Goal: Task Accomplishment & Management: Use online tool/utility

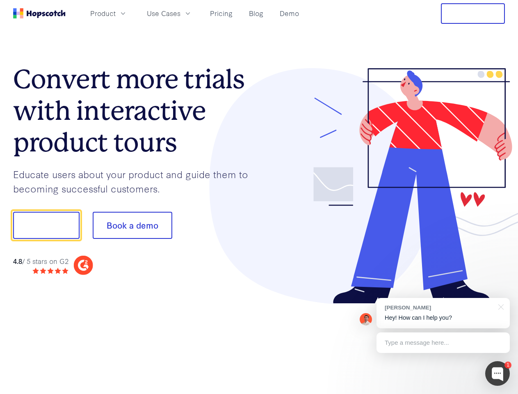
click at [259, 197] on div at bounding box center [382, 186] width 246 height 236
click at [116, 13] on span "Product" at bounding box center [102, 13] width 25 height 10
click at [181, 13] on span "Use Cases" at bounding box center [164, 13] width 34 height 10
click at [473, 14] on button "Free Trial" at bounding box center [473, 13] width 64 height 21
click at [46, 225] on button "Show me!" at bounding box center [46, 225] width 66 height 27
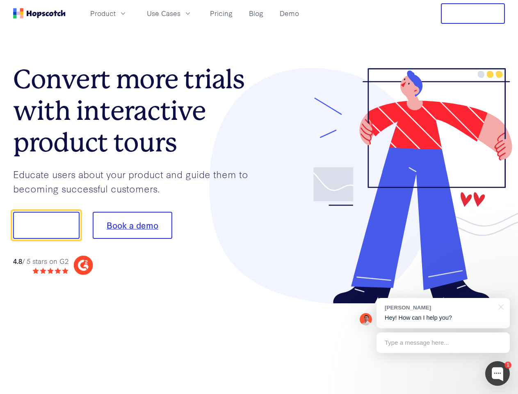
click at [132, 225] on button "Book a demo" at bounding box center [133, 225] width 80 height 27
click at [498, 373] on div at bounding box center [498, 373] width 25 height 25
click at [443, 313] on div "[PERSON_NAME] Hey! How can I help you?" at bounding box center [443, 313] width 133 height 30
click at [500, 306] on div at bounding box center [433, 279] width 154 height 164
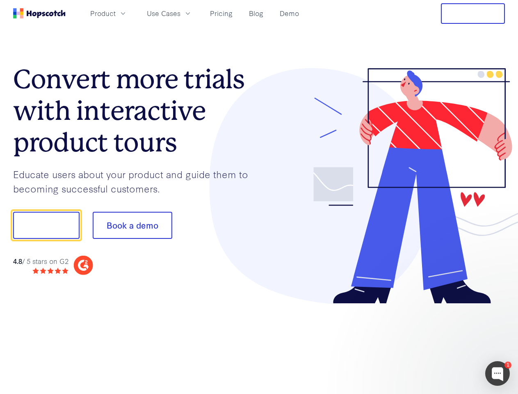
click at [443, 343] on div at bounding box center [433, 279] width 154 height 164
